Goal: Task Accomplishment & Management: Complete application form

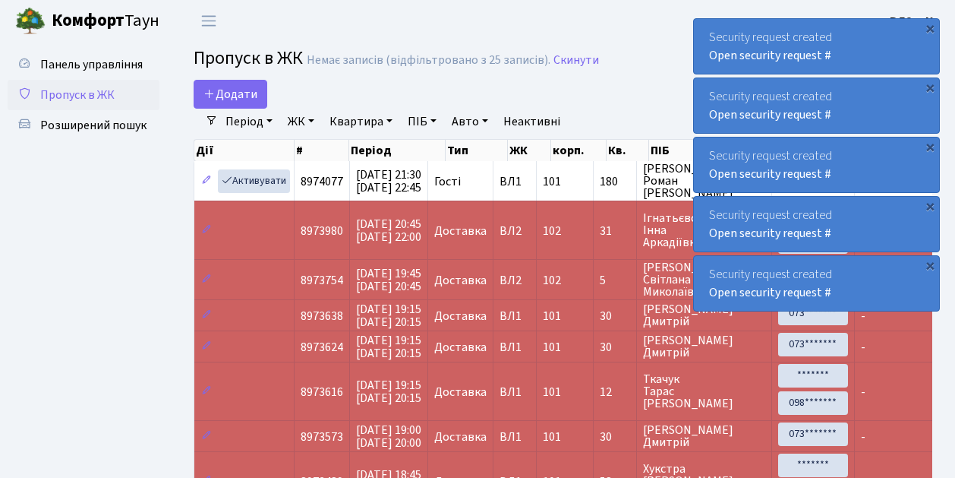
select select "25"
click at [259, 103] on link "Додати" at bounding box center [231, 94] width 74 height 29
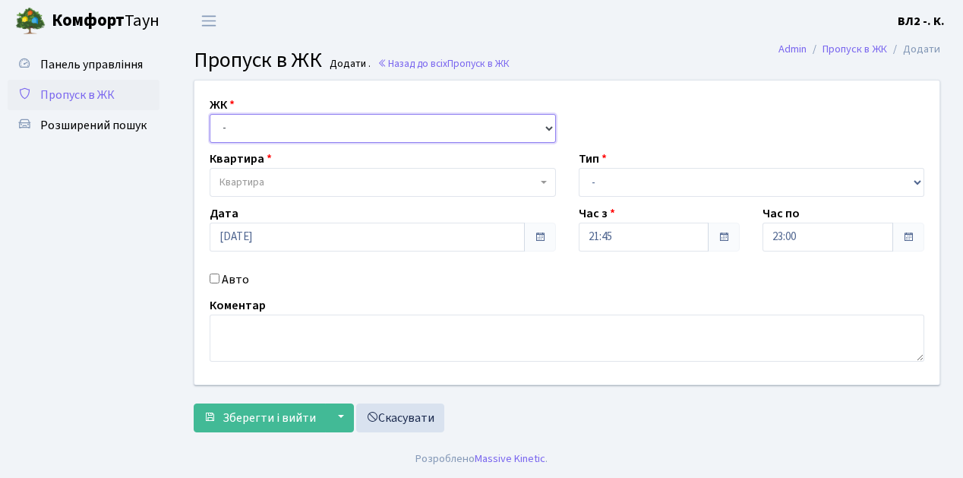
click at [547, 125] on select "- ВЛ1, Ужгородський пров., 4/1 ВЛ2, Голосіївський просп., 76 ВЛ3, пр.Голосіївсь…" at bounding box center [383, 128] width 346 height 29
select select "317"
click at [210, 114] on select "- ВЛ1, Ужгородський пров., 4/1 ВЛ2, Голосіївський просп., 76 ВЛ3, пр.Голосіївсь…" at bounding box center [383, 128] width 346 height 29
select select
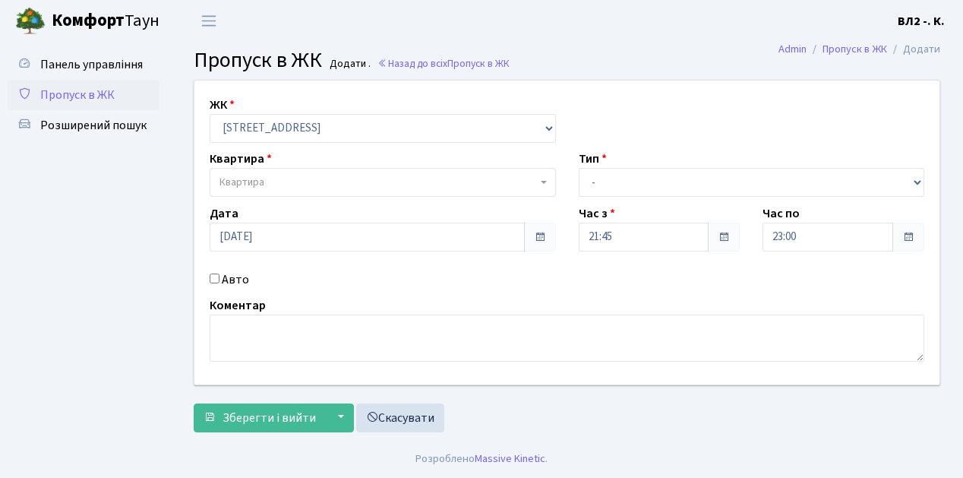
click at [542, 176] on span "Квартира" at bounding box center [383, 182] width 346 height 29
type input "122"
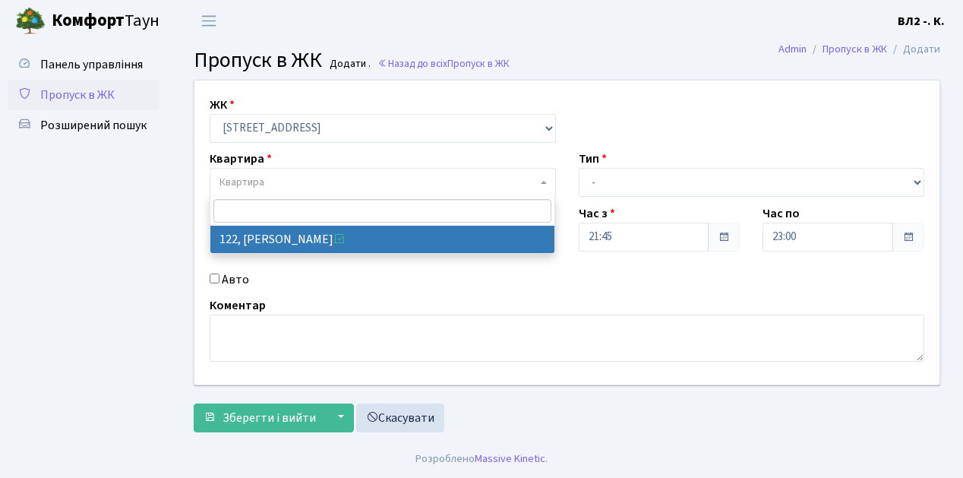
select select "38302"
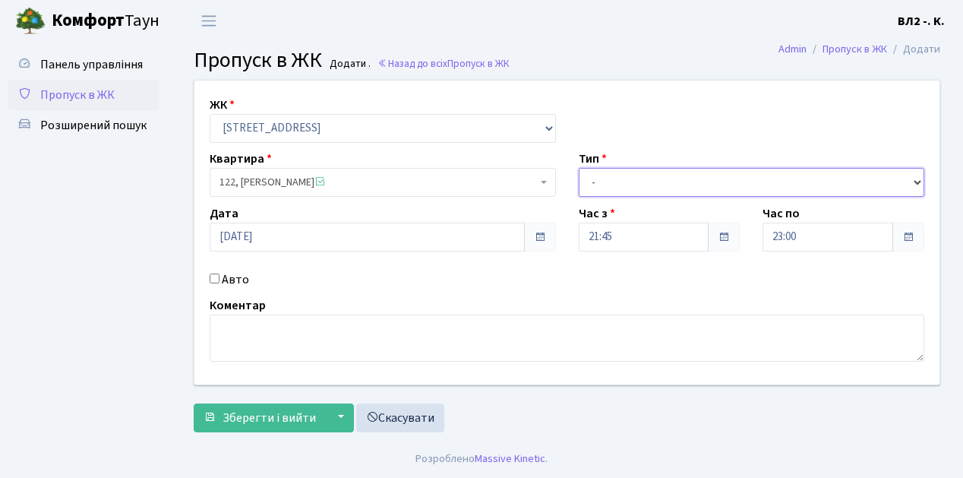
click at [914, 178] on select "- Доставка Таксі Гості Сервіс" at bounding box center [752, 182] width 346 height 29
select select "1"
click at [579, 168] on select "- Доставка Таксі Гості Сервіс" at bounding box center [752, 182] width 346 height 29
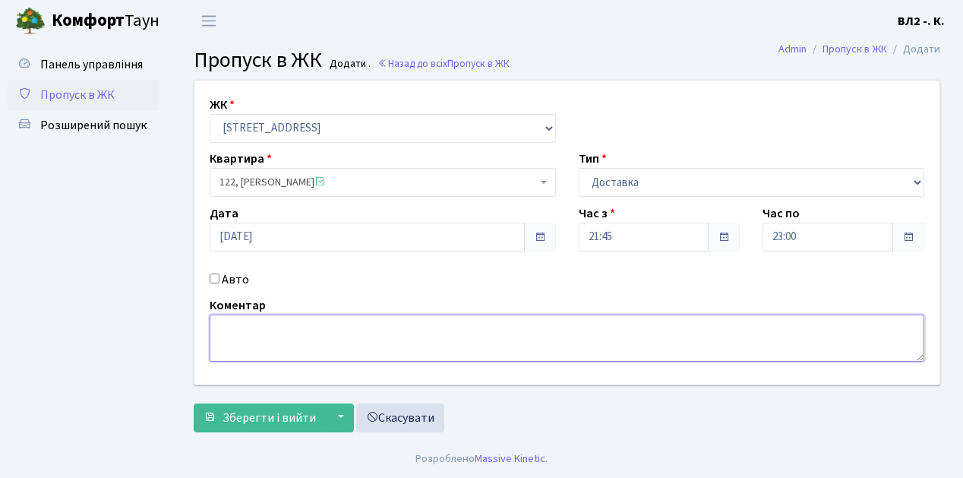
click at [228, 323] on textarea at bounding box center [567, 337] width 714 height 47
type textarea "21-55"
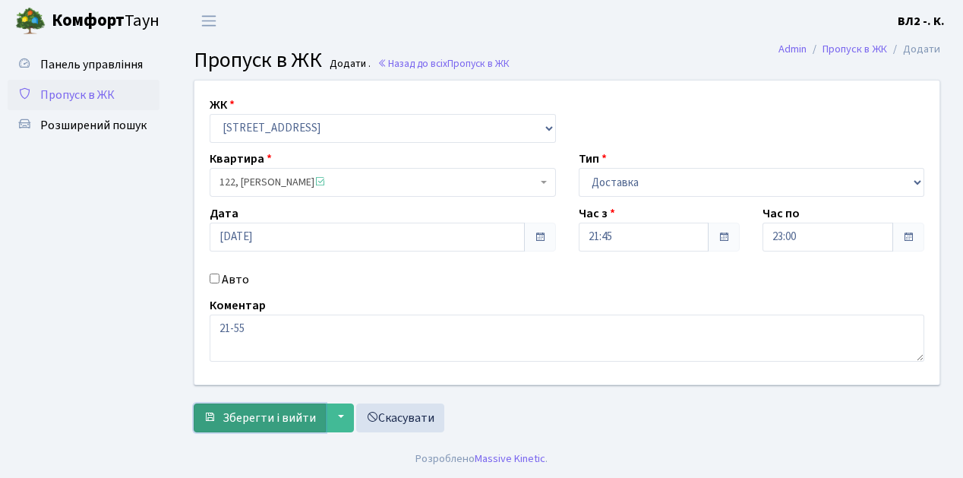
click at [223, 422] on span "Зберегти і вийти" at bounding box center [268, 417] width 93 height 17
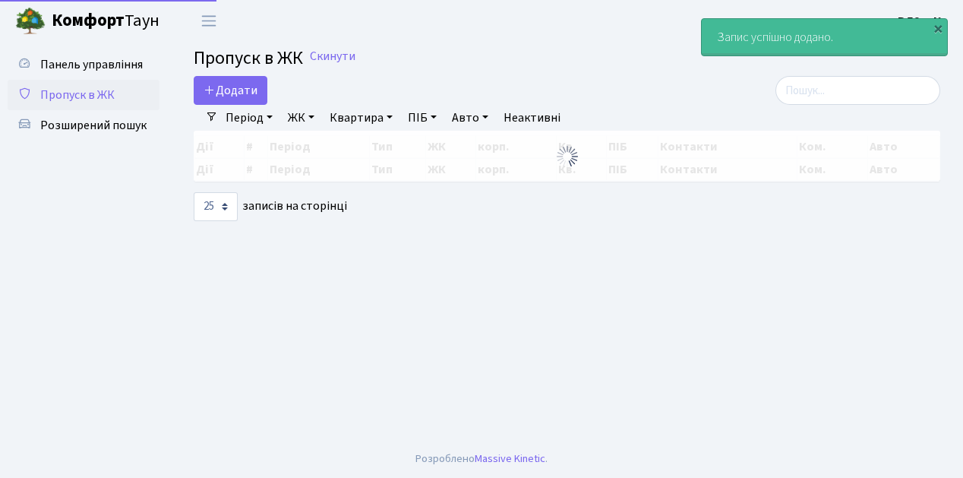
select select "25"
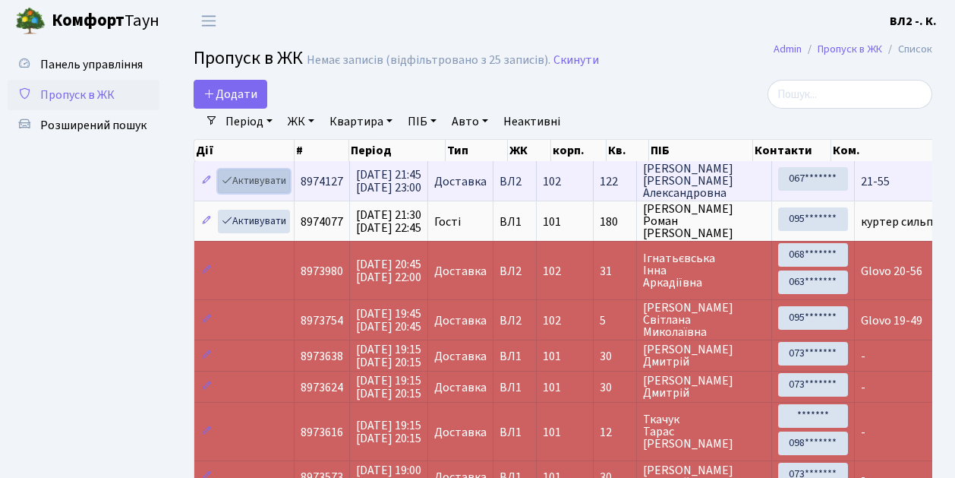
click at [285, 191] on link "Активувати" at bounding box center [254, 181] width 72 height 24
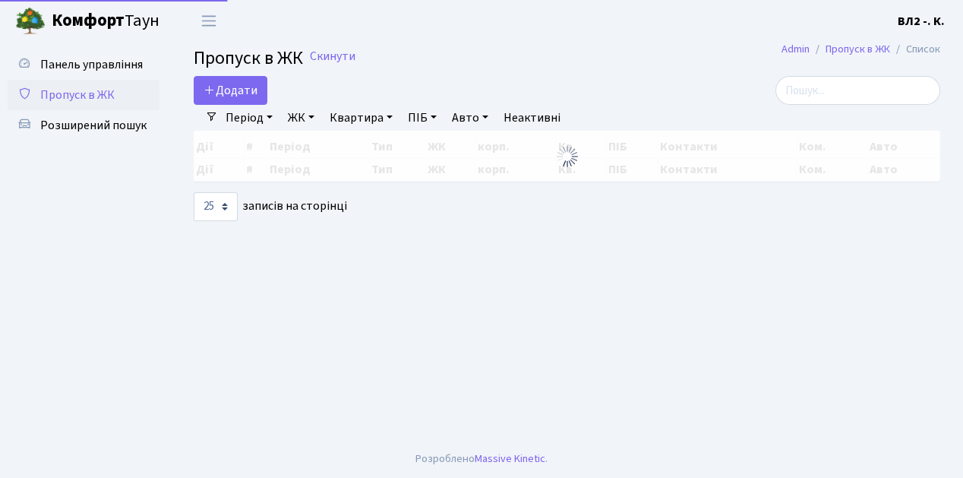
select select "25"
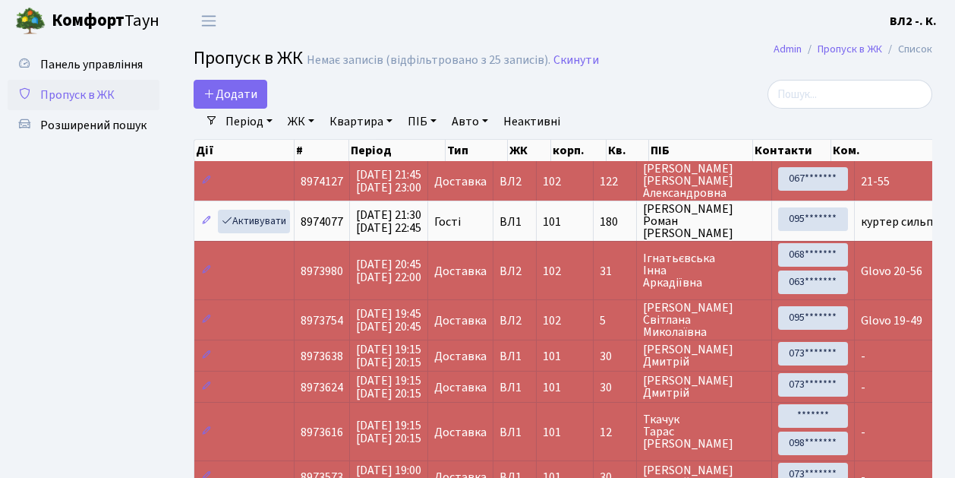
click at [284, 195] on td at bounding box center [244, 180] width 100 height 39
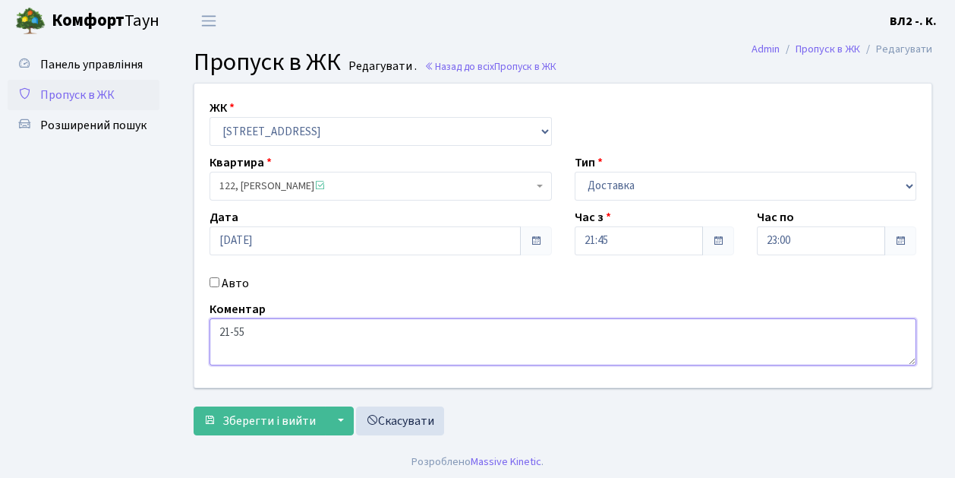
click at [216, 333] on textarea "21-55" at bounding box center [563, 341] width 707 height 47
type textarea "Glovo 21-55"
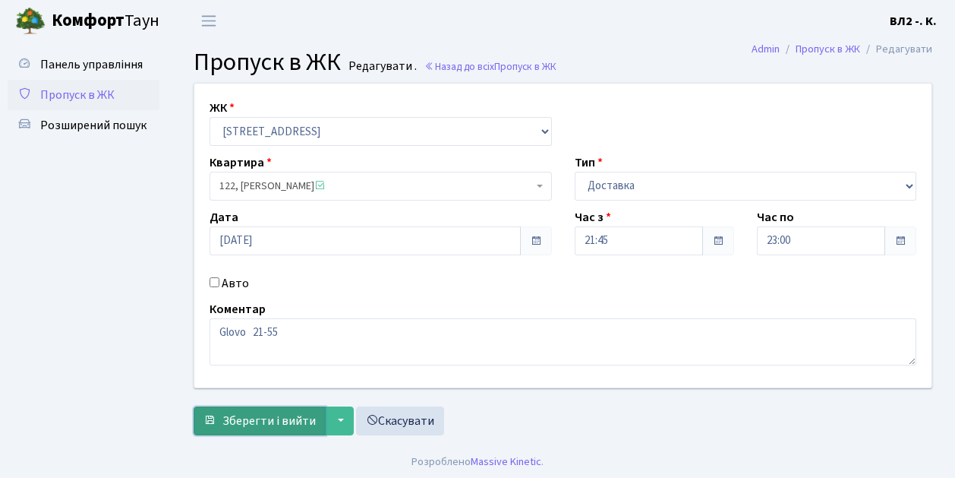
click at [231, 427] on span "Зберегти і вийти" at bounding box center [268, 420] width 93 height 17
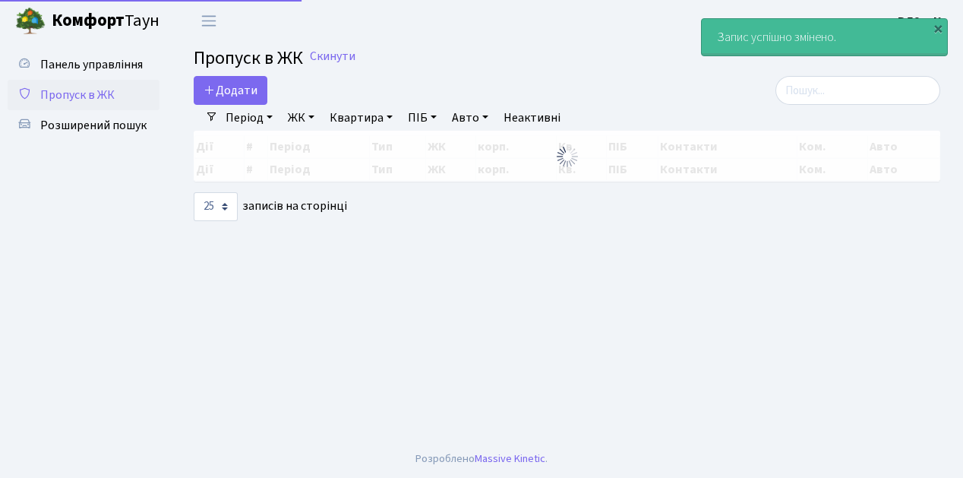
select select "25"
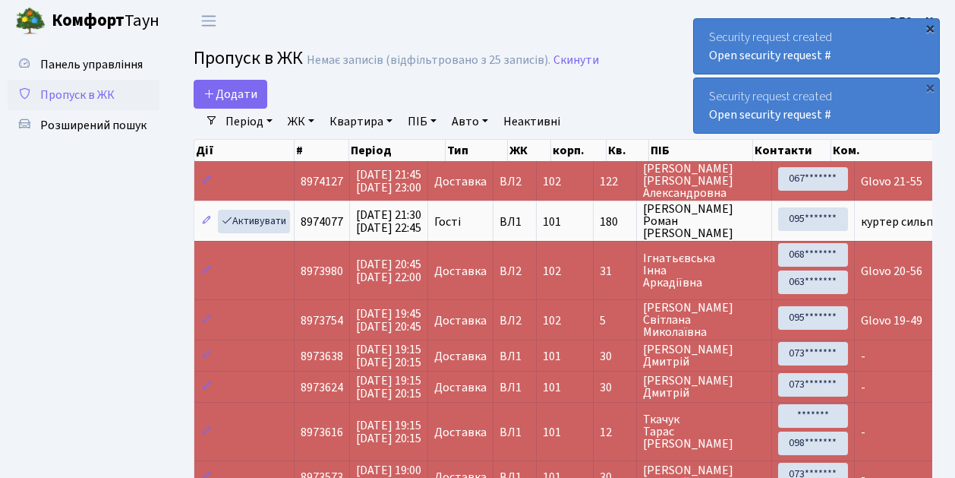
click at [929, 28] on div "×" at bounding box center [930, 28] width 15 height 15
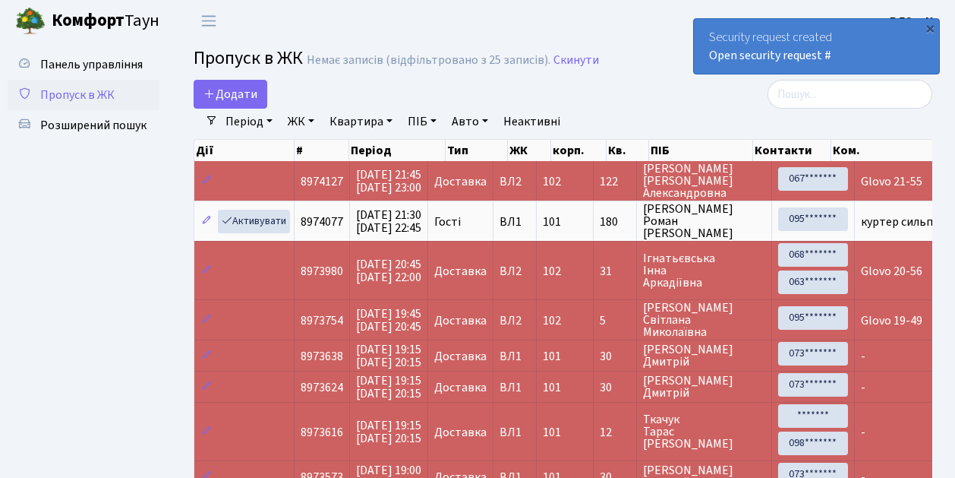
click at [929, 28] on div "×" at bounding box center [930, 28] width 15 height 15
